Goal: Task Accomplishment & Management: Manage account settings

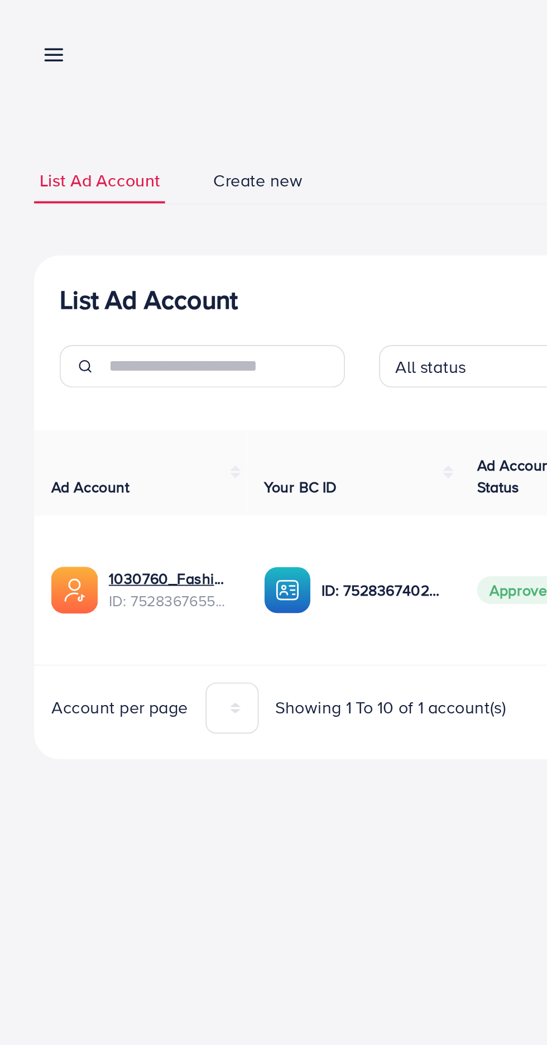
scroll to position [0, 163]
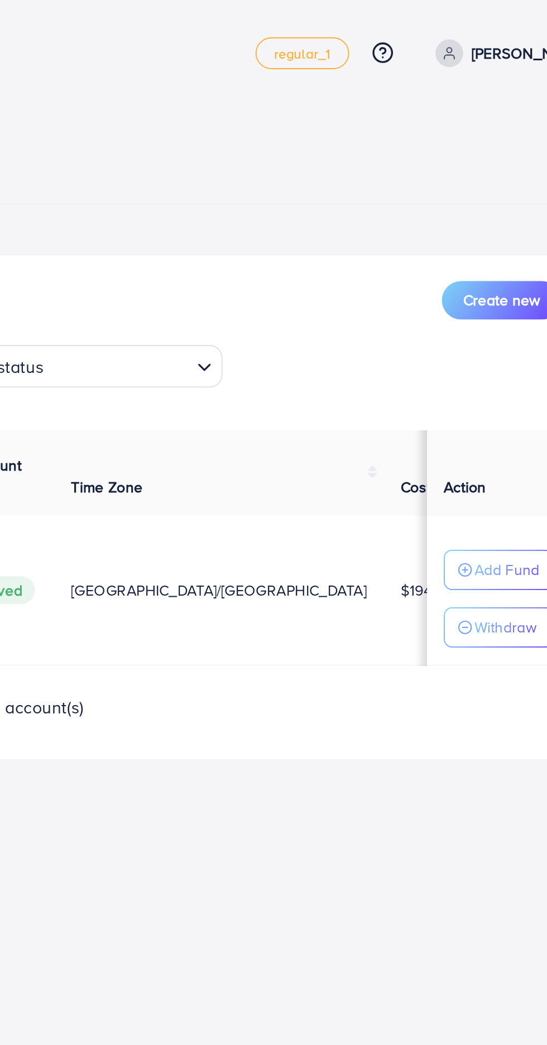
scroll to position [0, 59]
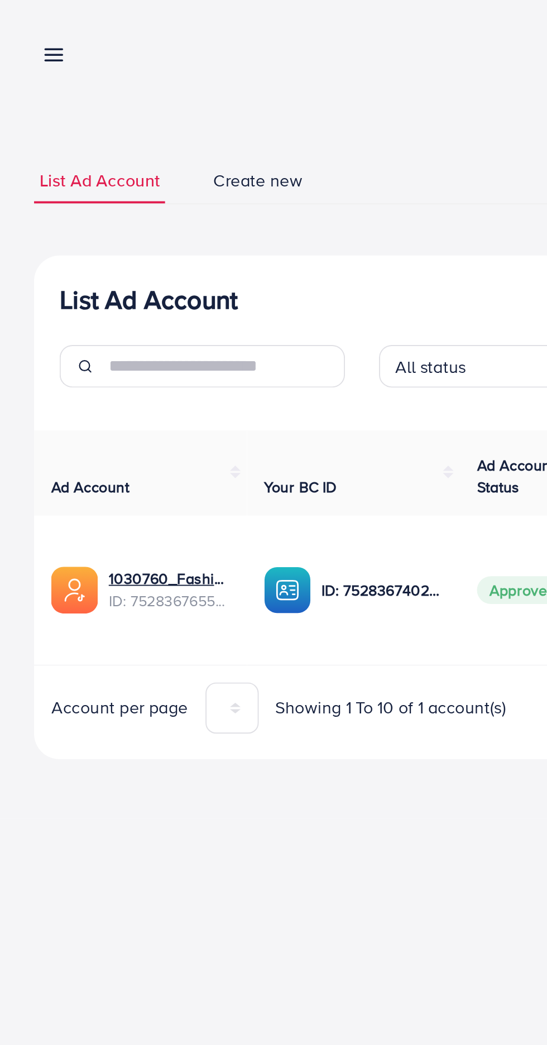
scroll to position [0, 161]
